Goal: Task Accomplishment & Management: Manage account settings

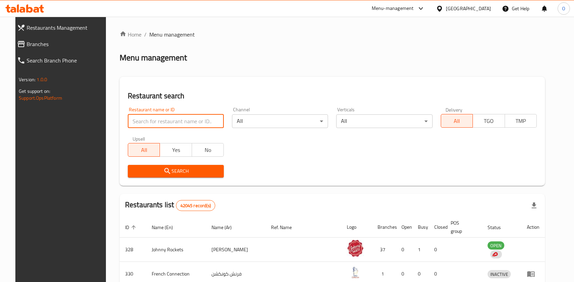
click at [188, 119] on input "search" at bounding box center [176, 122] width 96 height 14
type input "al halabya"
click button "Search" at bounding box center [176, 171] width 96 height 13
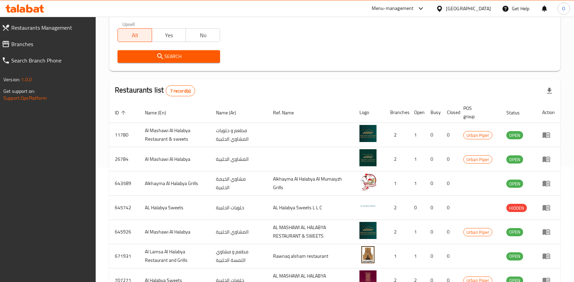
scroll to position [112, 0]
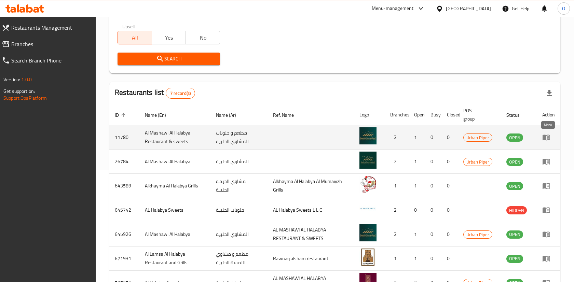
click at [550, 140] on icon "enhanced table" at bounding box center [547, 138] width 8 height 6
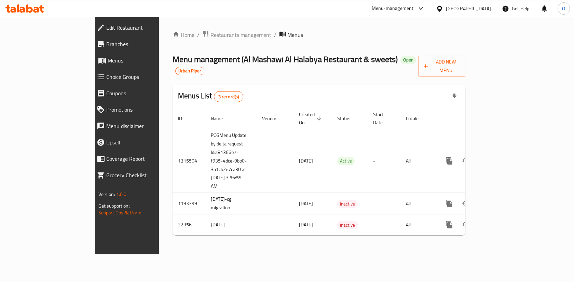
click at [106, 106] on span "Promotions" at bounding box center [145, 110] width 79 height 8
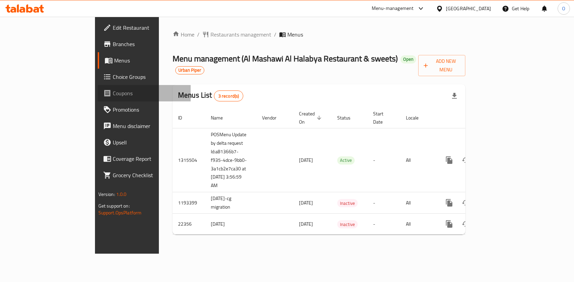
click at [113, 97] on span "Coupons" at bounding box center [149, 93] width 73 height 8
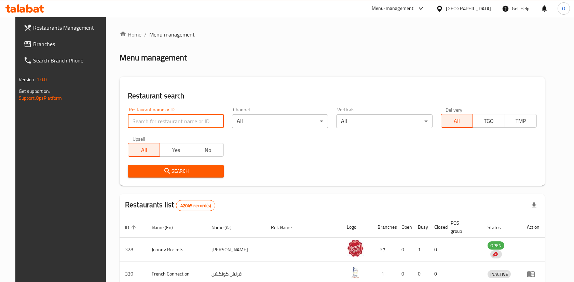
click at [187, 118] on input "search" at bounding box center [176, 122] width 96 height 14
type input "al halabya"
click button "Search" at bounding box center [176, 171] width 96 height 13
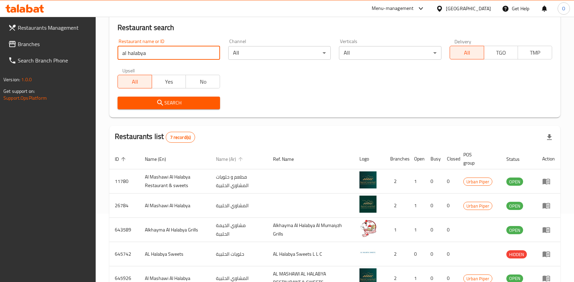
scroll to position [71, 0]
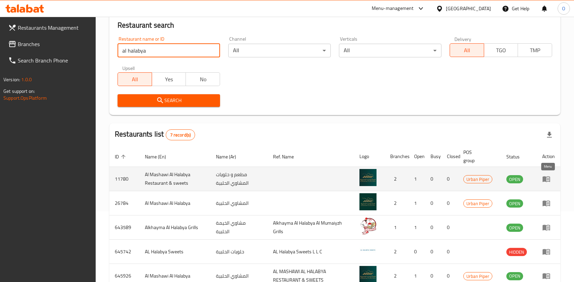
click at [550, 181] on icon "enhanced table" at bounding box center [547, 179] width 8 height 8
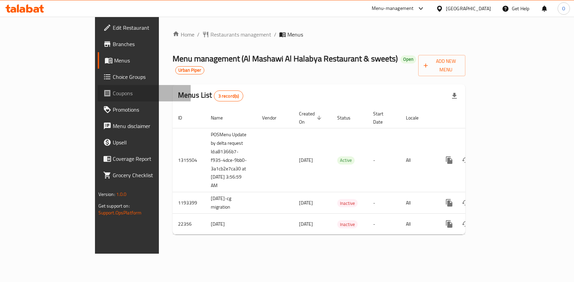
click at [98, 101] on link "Coupons" at bounding box center [144, 93] width 93 height 16
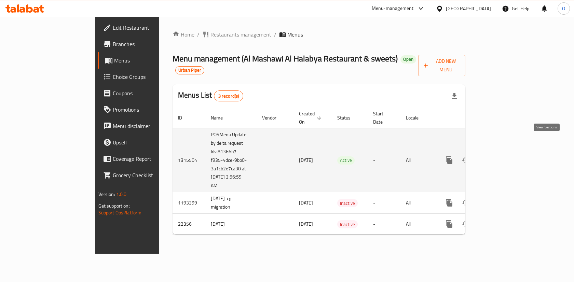
click at [502, 157] on icon "enhanced table" at bounding box center [499, 160] width 6 height 6
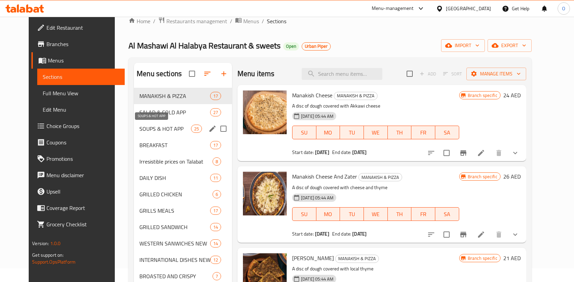
scroll to position [15, 0]
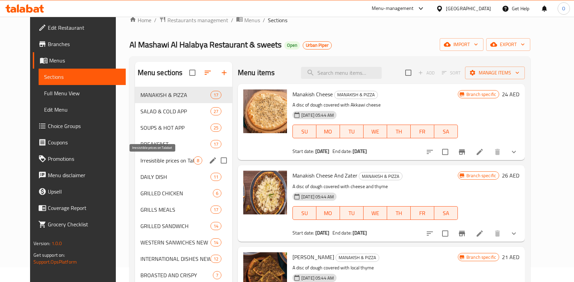
click at [170, 159] on span "Irresistible prices on Talabat" at bounding box center [167, 161] width 53 height 8
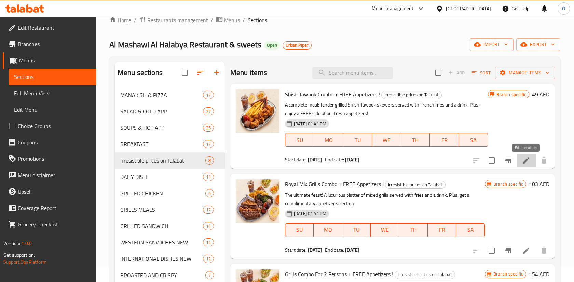
click at [526, 159] on icon at bounding box center [526, 161] width 8 height 8
